Goal: Transaction & Acquisition: Purchase product/service

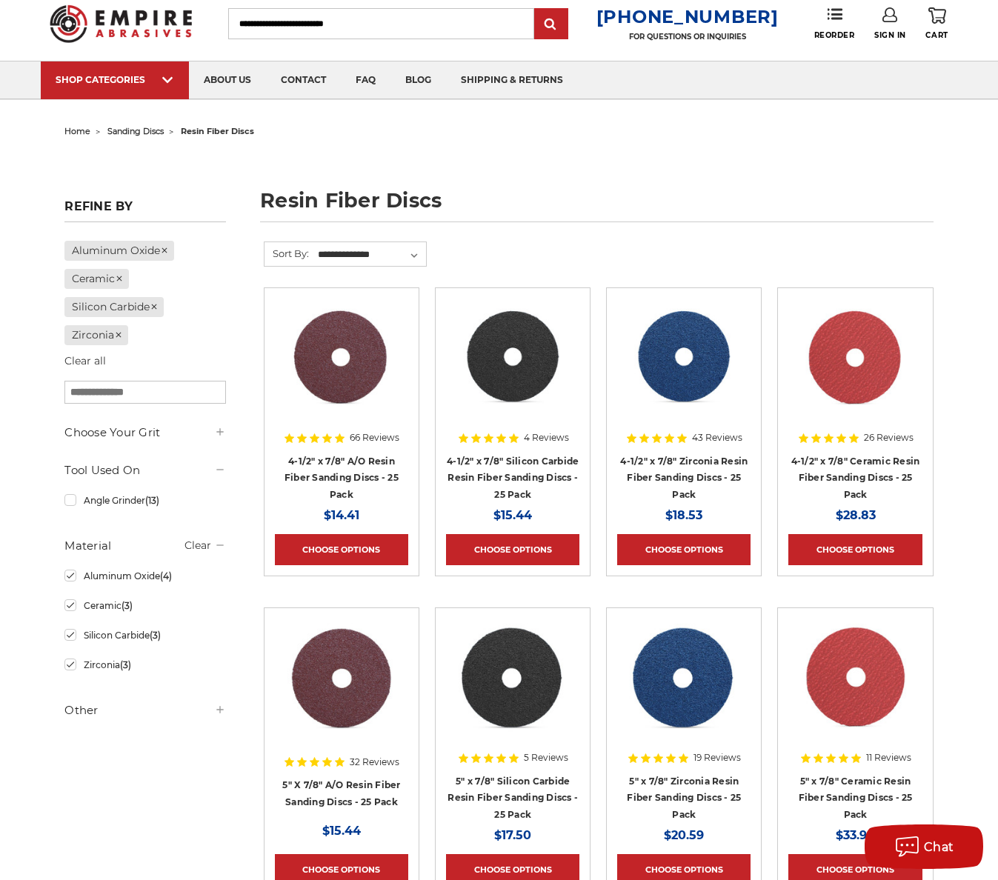
scroll to position [74, 0]
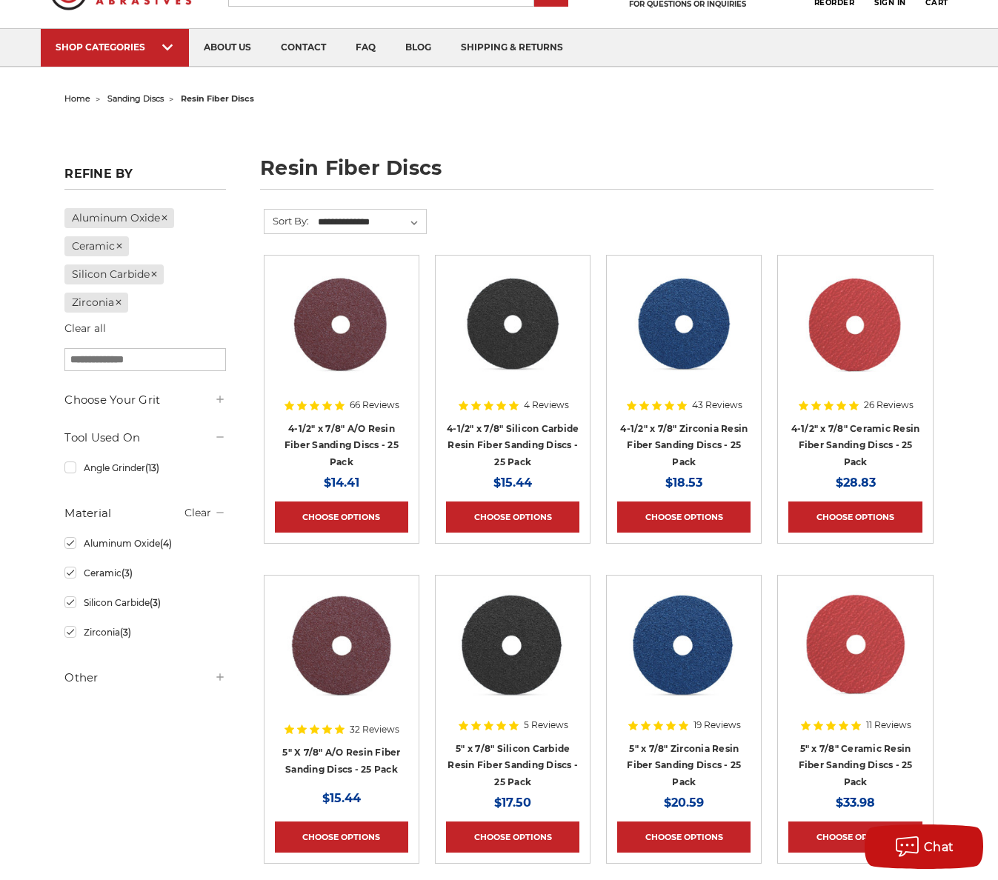
click at [672, 327] on img at bounding box center [684, 325] width 119 height 119
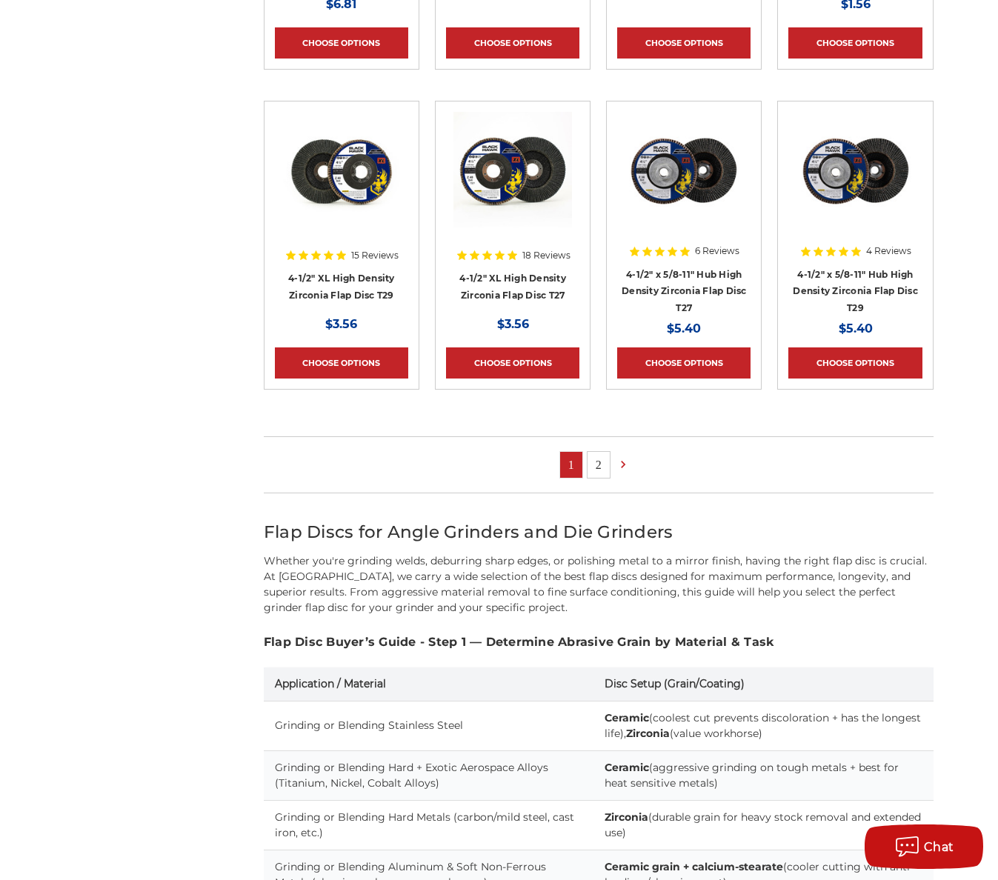
scroll to position [889, 0]
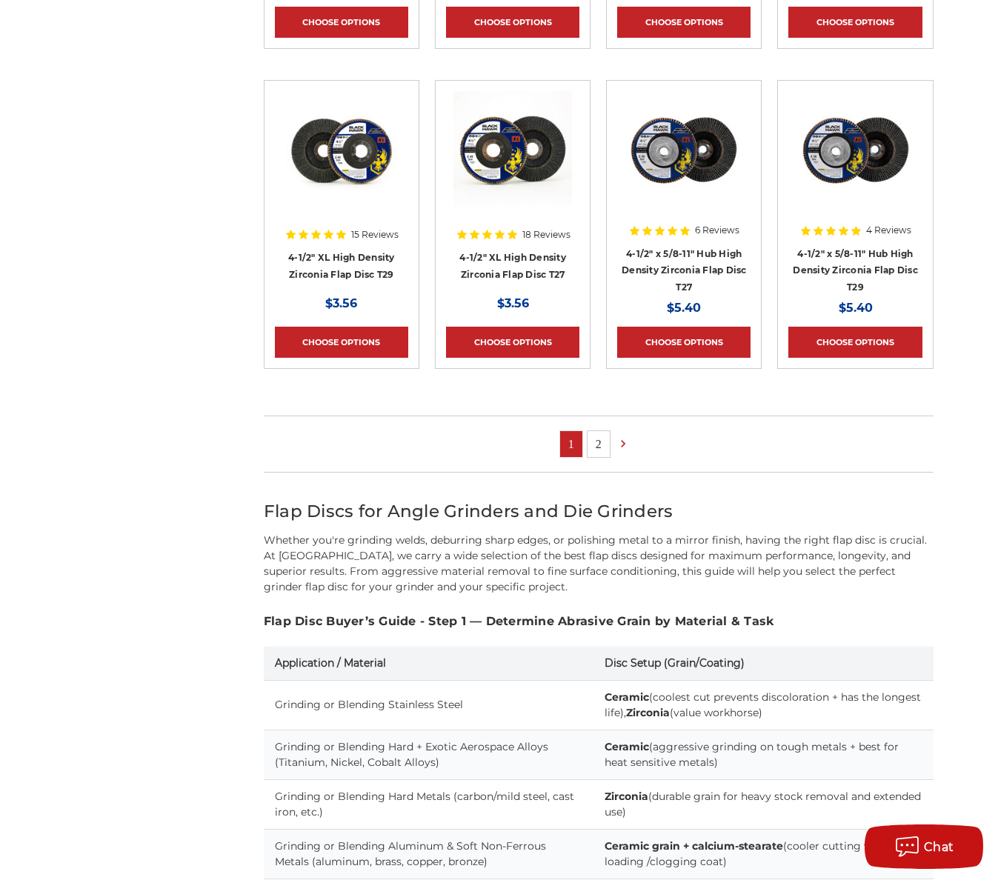
click at [613, 422] on ul "1 2" at bounding box center [599, 444] width 670 height 57
drag, startPoint x: 592, startPoint y: 440, endPoint x: 597, endPoint y: 458, distance: 18.3
click at [591, 441] on link "2" at bounding box center [599, 444] width 22 height 26
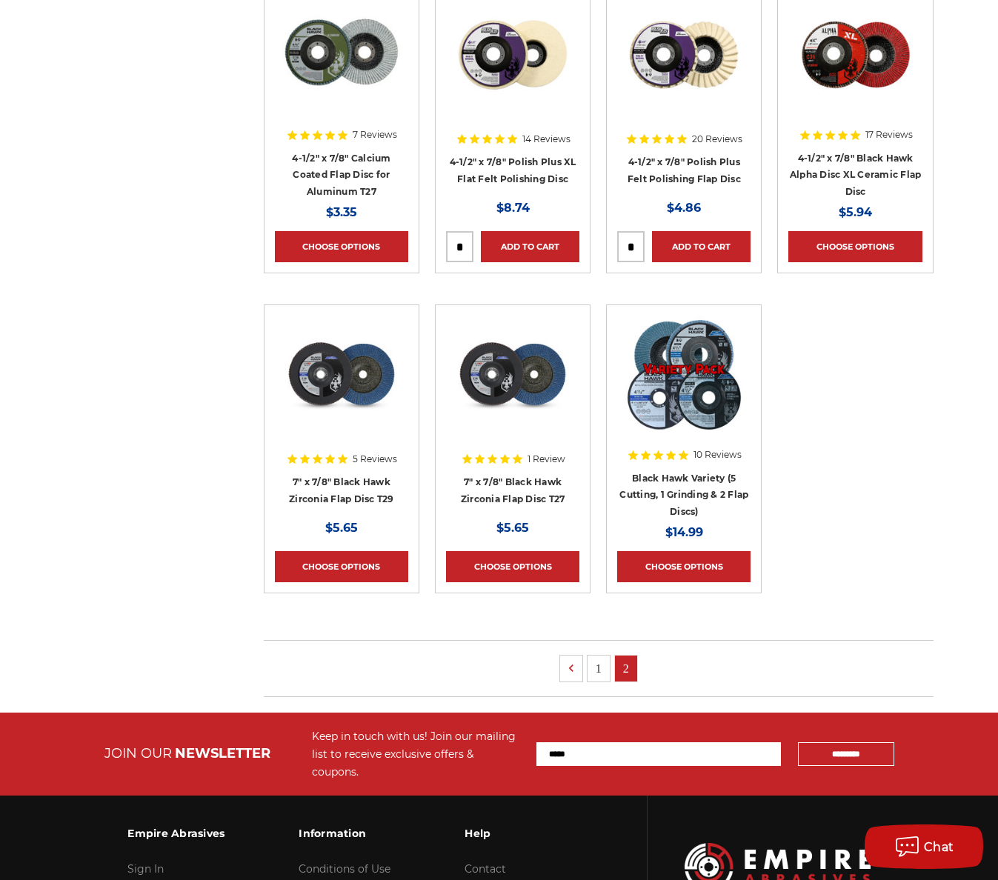
scroll to position [667, 0]
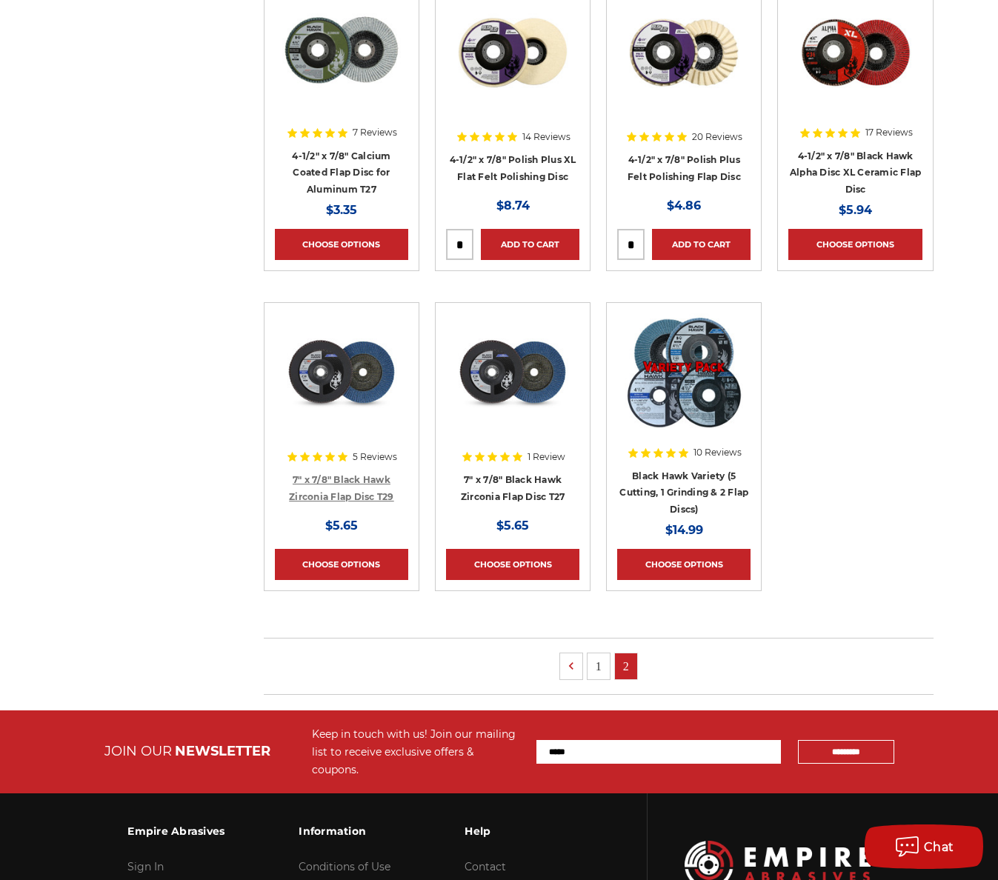
click at [363, 479] on link "7" x 7/8" Black Hawk Zirconia Flap Disc T29" at bounding box center [341, 488] width 105 height 28
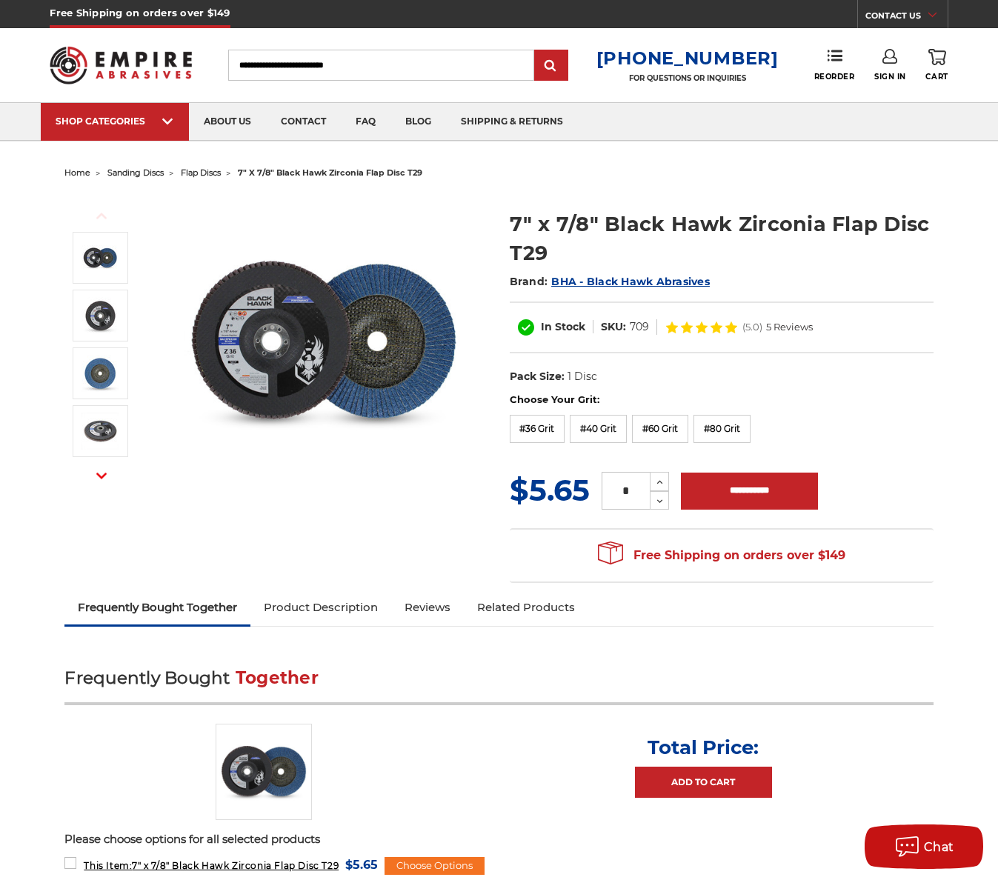
click at [285, 324] on img at bounding box center [324, 342] width 296 height 296
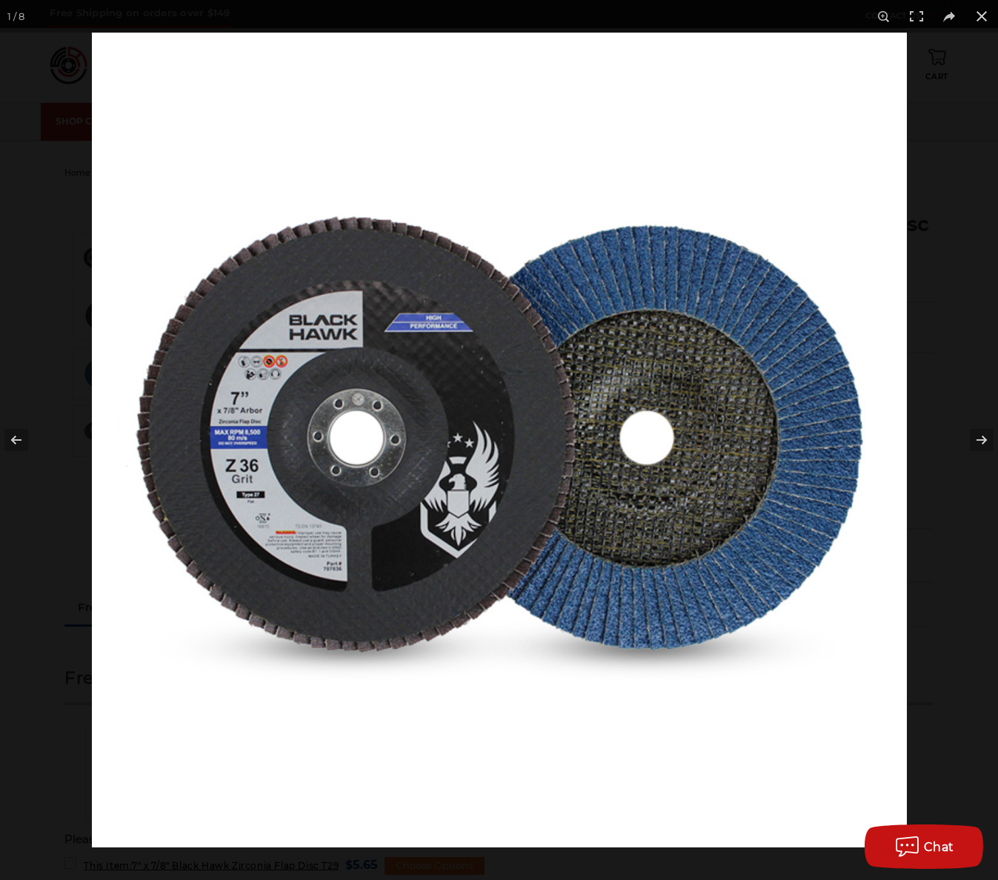
click at [324, 376] on img at bounding box center [499, 440] width 815 height 815
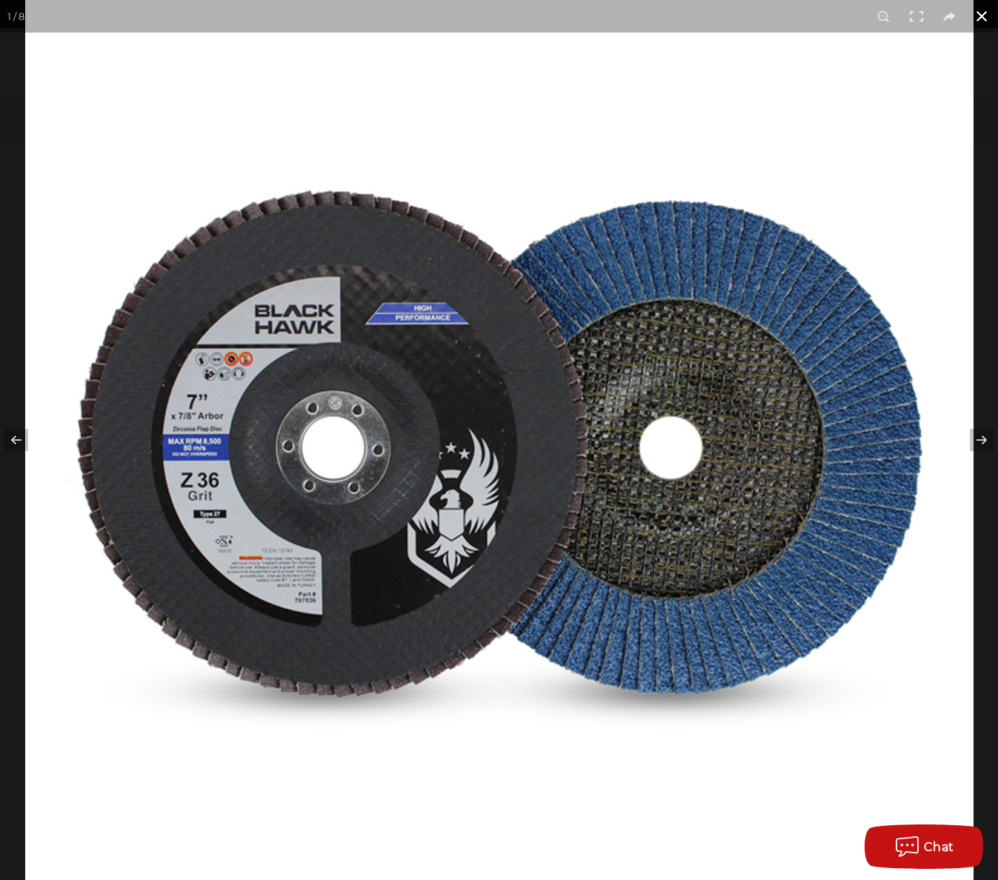
click at [982, 21] on button at bounding box center [982, 16] width 33 height 33
